Goal: Find specific page/section: Find specific page/section

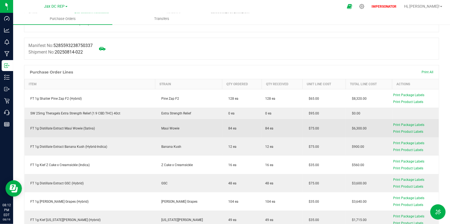
scroll to position [1, 0]
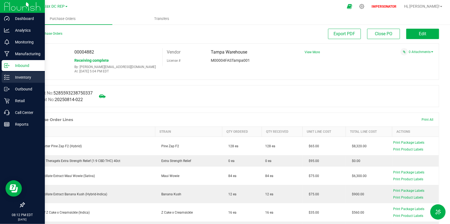
click at [5, 77] on icon at bounding box center [4, 77] width 1 height 1
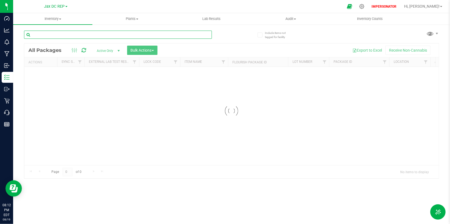
click at [148, 34] on input "text" at bounding box center [118, 35] width 188 height 8
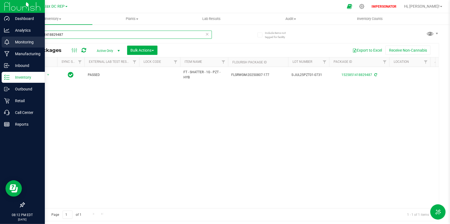
type input "1525851418829487"
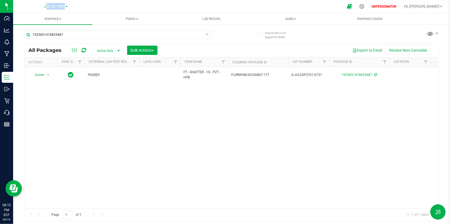
drag, startPoint x: 34, startPoint y: 7, endPoint x: 78, endPoint y: 3, distance: 44.7
click at [78, 3] on div "Jax DC REP" at bounding box center [56, 6] width 80 height 8
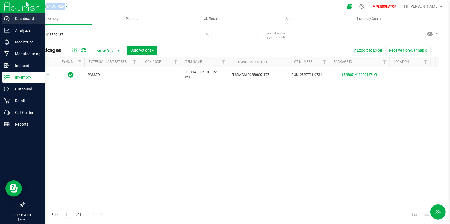
copy span "Jax DC REP"
